Goal: Navigation & Orientation: Find specific page/section

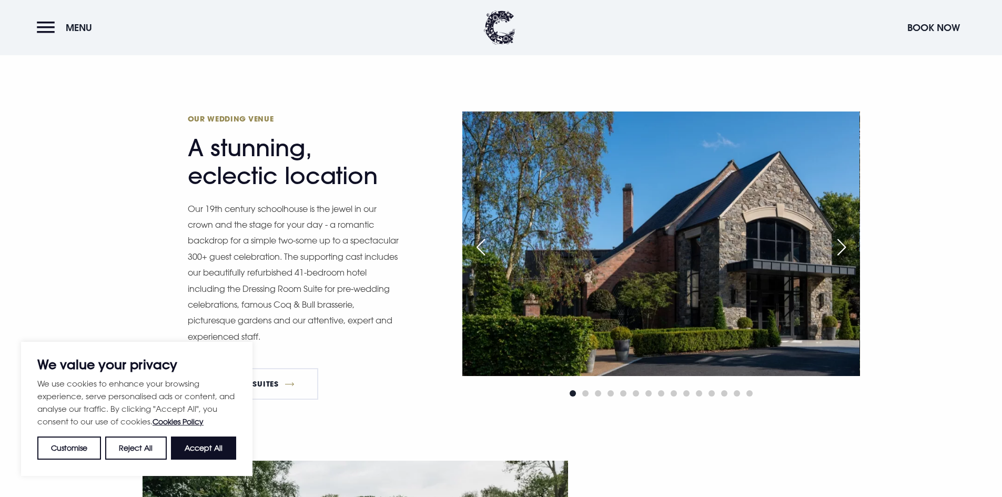
scroll to position [841, 0]
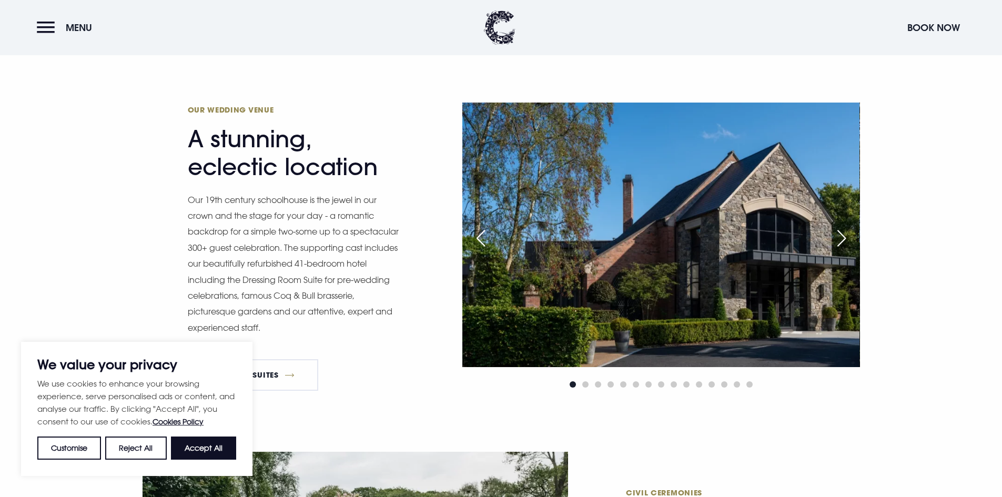
click at [846, 241] on div "Next slide" at bounding box center [841, 238] width 26 height 23
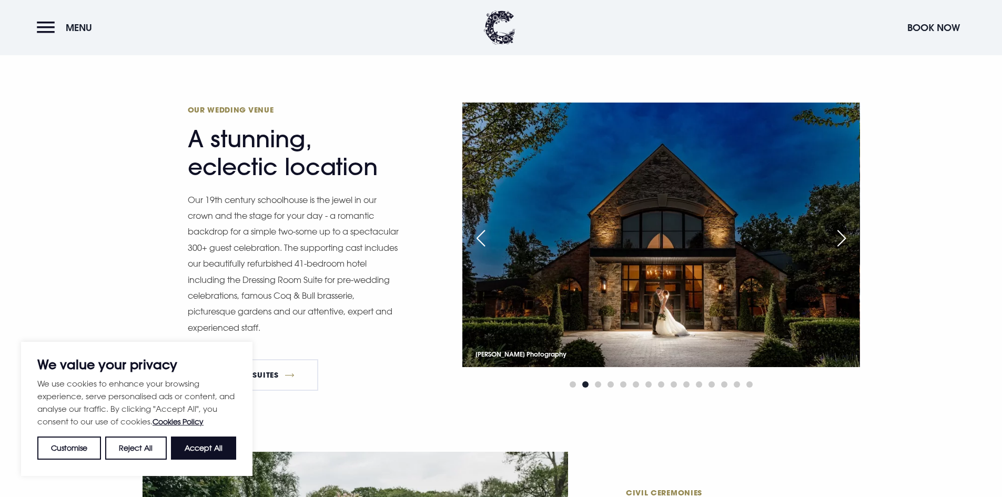
click at [846, 241] on div "Next slide" at bounding box center [841, 238] width 26 height 23
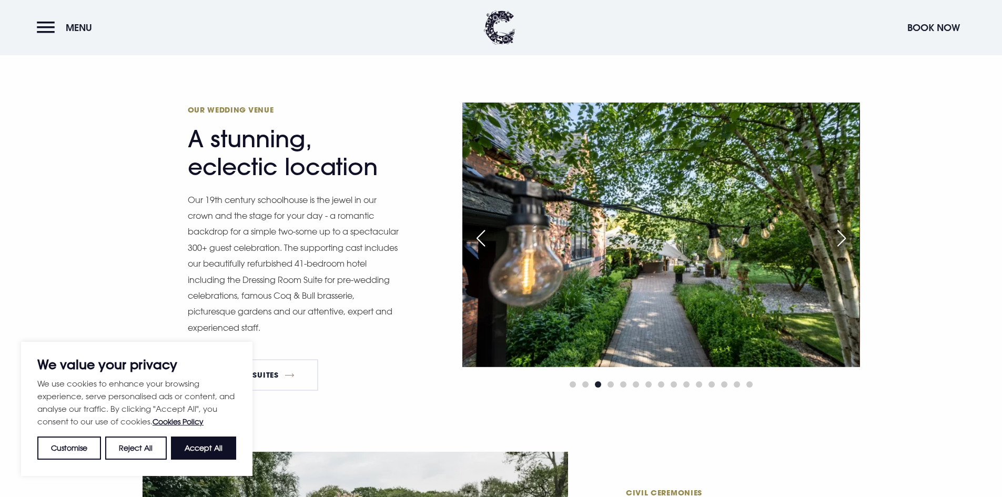
click at [846, 241] on div "Next slide" at bounding box center [841, 238] width 26 height 23
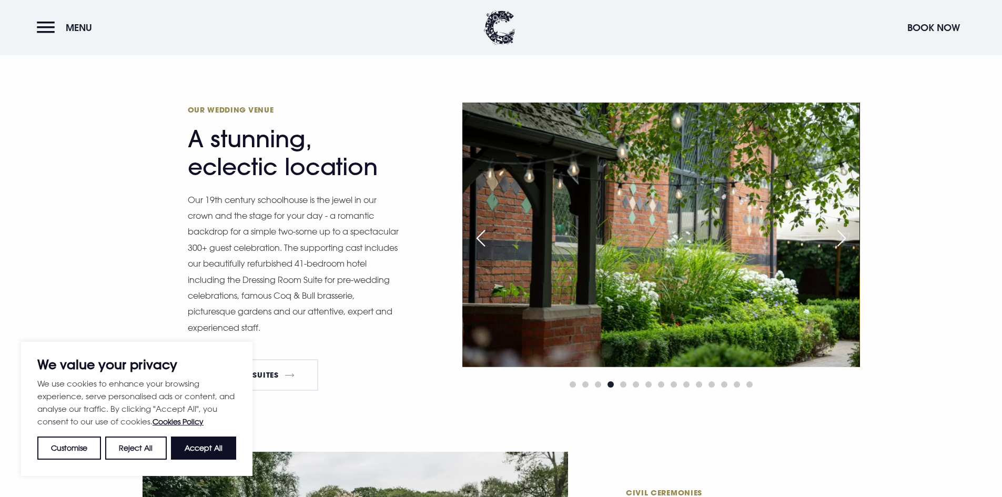
click at [846, 241] on div "Next slide" at bounding box center [841, 238] width 26 height 23
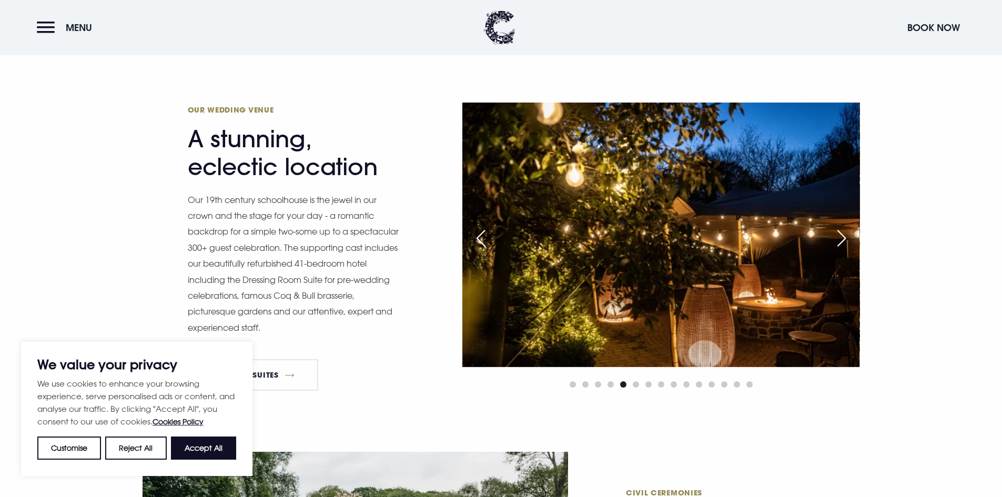
click at [846, 241] on div "Next slide" at bounding box center [841, 238] width 26 height 23
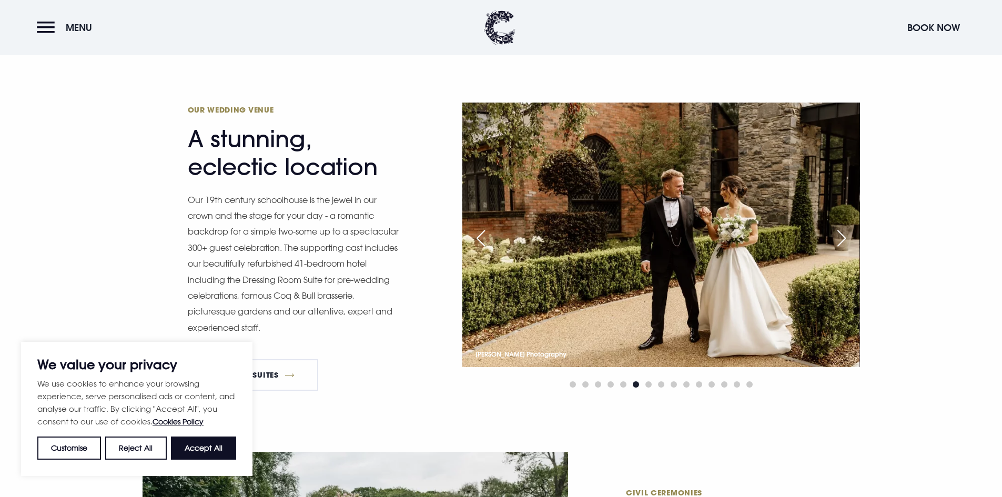
click at [846, 241] on div "Next slide" at bounding box center [841, 238] width 26 height 23
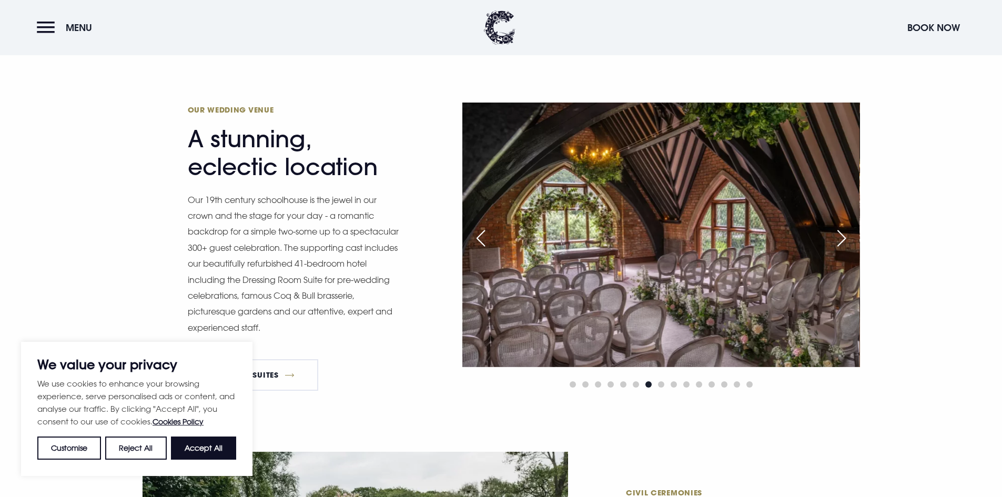
click at [846, 241] on div "Next slide" at bounding box center [841, 238] width 26 height 23
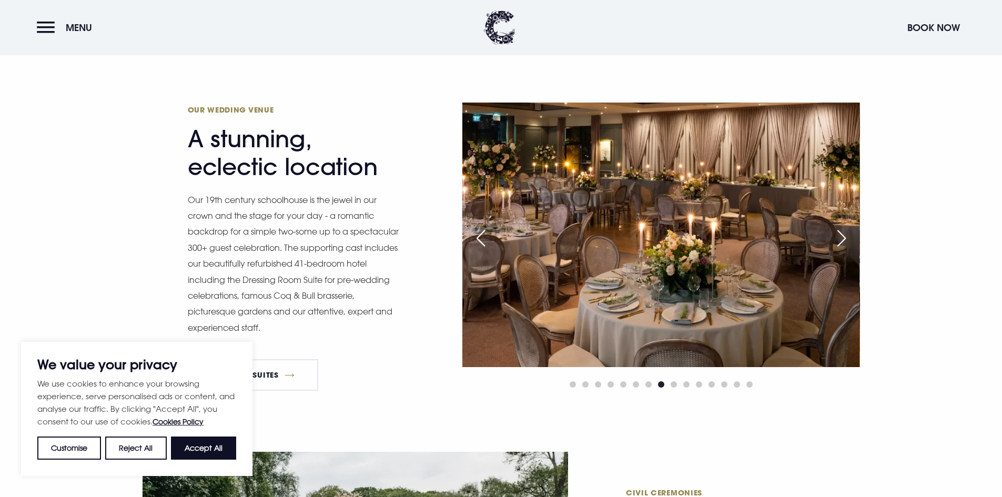
click at [846, 241] on div "Next slide" at bounding box center [841, 238] width 26 height 23
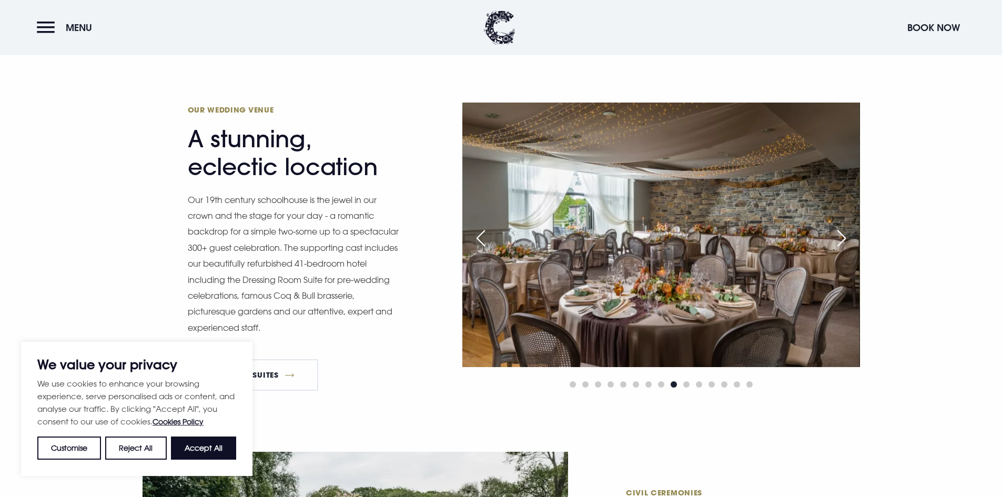
click at [846, 241] on div "Next slide" at bounding box center [841, 238] width 26 height 23
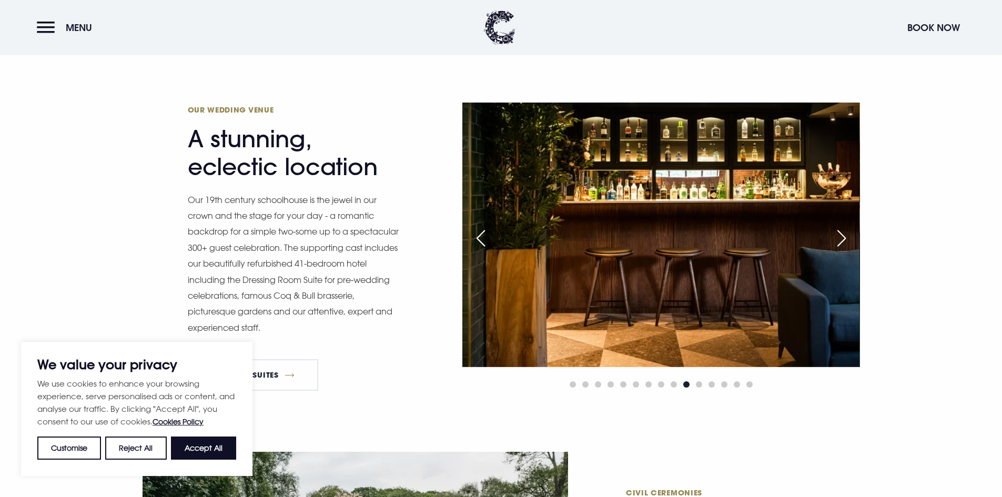
click at [846, 241] on div "Next slide" at bounding box center [841, 238] width 26 height 23
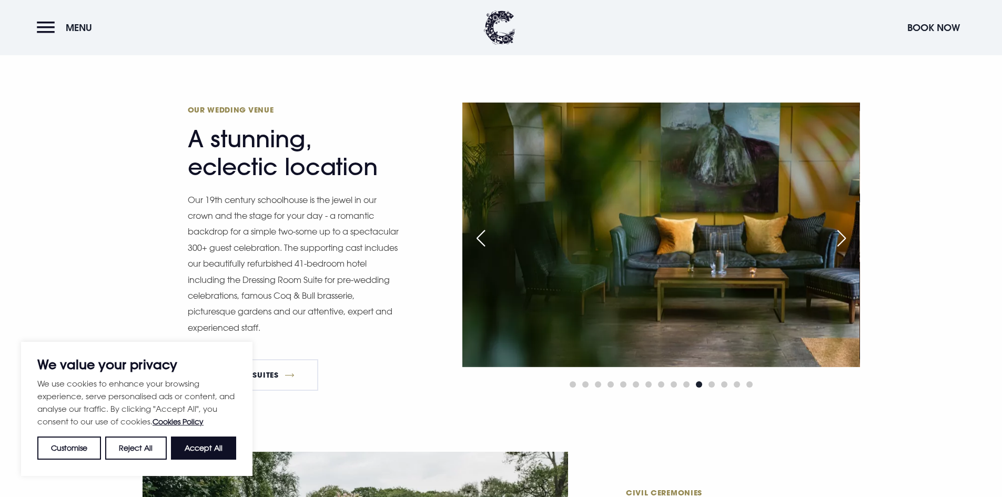
click at [846, 241] on div "Next slide" at bounding box center [841, 238] width 26 height 23
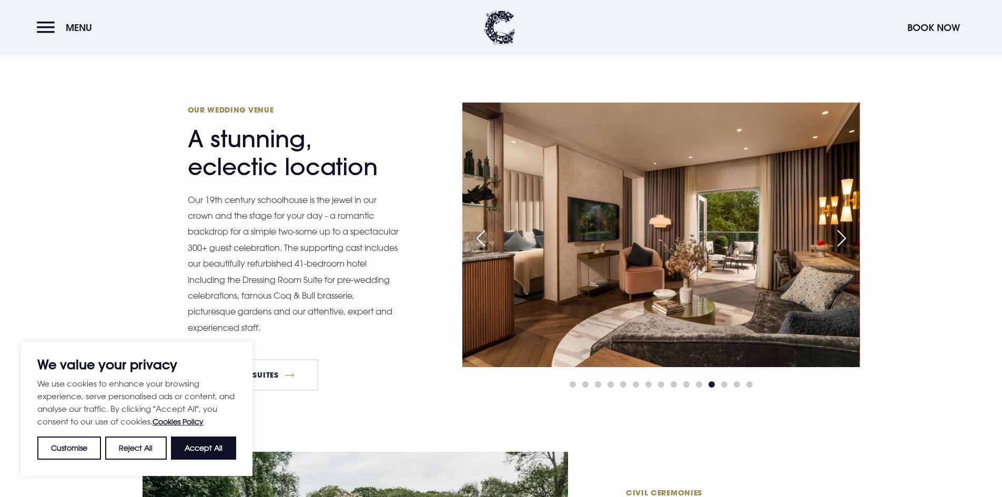
click at [846, 241] on div "Next slide" at bounding box center [841, 238] width 26 height 23
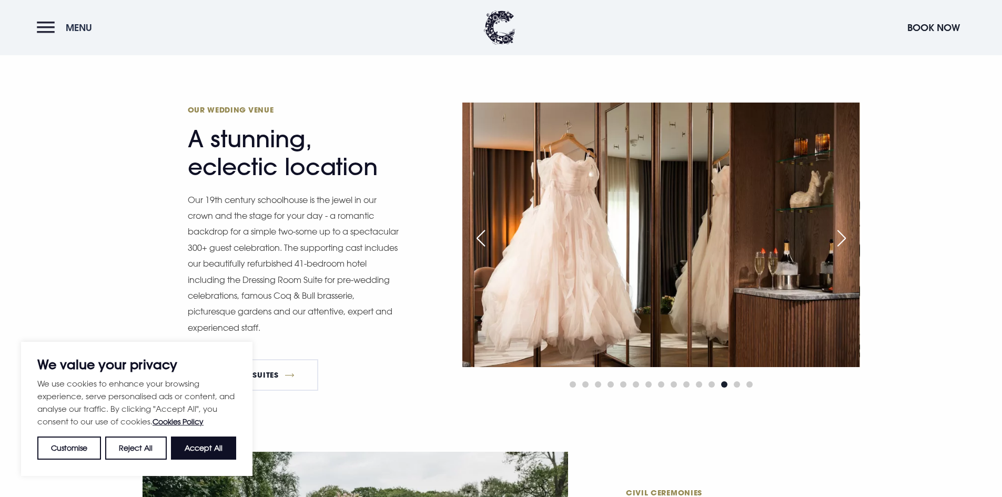
click at [45, 29] on button "Menu" at bounding box center [67, 27] width 60 height 23
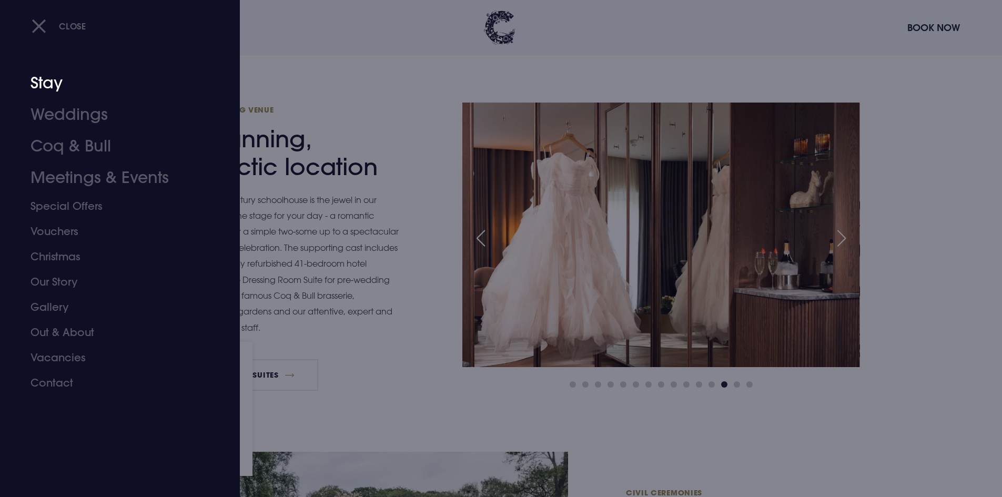
click at [47, 90] on link "Stay" at bounding box center [113, 83] width 166 height 32
